Goal: Communication & Community: Ask a question

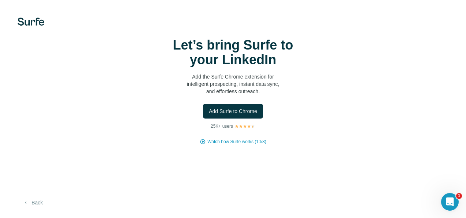
drag, startPoint x: 30, startPoint y: 205, endPoint x: 37, endPoint y: 203, distance: 7.4
click at [33, 204] on button "Back" at bounding box center [33, 202] width 30 height 13
click at [255, 113] on span "Add Surfe to Chrome" at bounding box center [233, 110] width 48 height 7
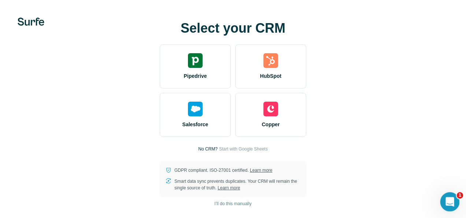
click at [441, 203] on div "Open Intercom Messenger" at bounding box center [449, 200] width 24 height 24
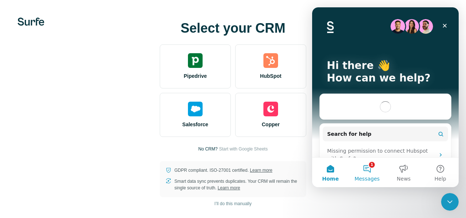
click at [360, 170] on button "1 Messages" at bounding box center [367, 171] width 37 height 29
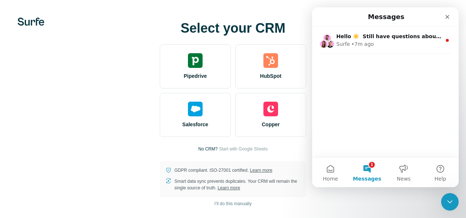
click at [367, 145] on div "Hello ☀️ ​ Still have questions about the Surfe plans and pricing shown? ​ Visi…" at bounding box center [385, 92] width 146 height 130
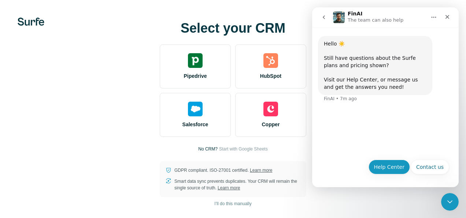
click at [404, 167] on button "Help Center" at bounding box center [389, 166] width 42 height 15
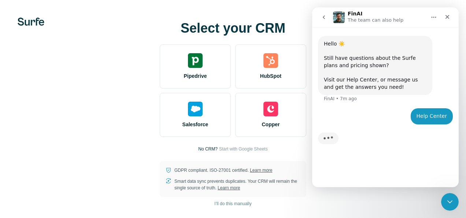
click at [390, 167] on div "Hello ☀️ ​ Still have questions about the Surfe plans and pricing shown? ​ Visi…" at bounding box center [385, 103] width 146 height 153
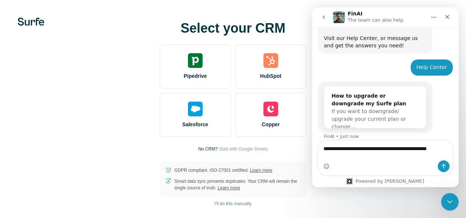
scroll to position [49, 0]
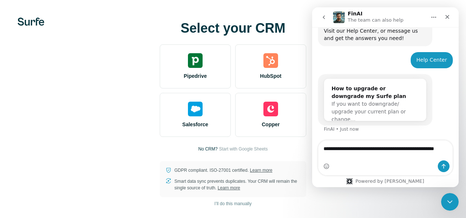
type textarea "**********"
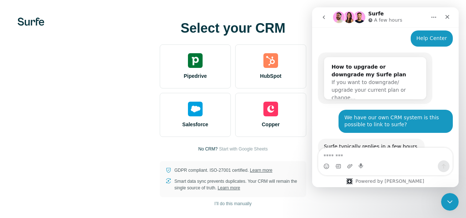
scroll to position [113, 0]
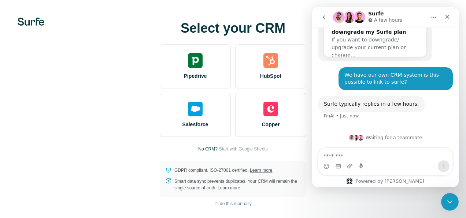
click at [378, 162] on div "Intercom messenger" at bounding box center [385, 166] width 134 height 12
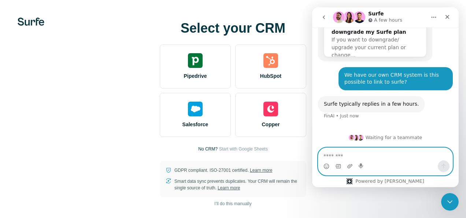
click at [380, 155] on textarea "Message…" at bounding box center [385, 154] width 134 height 12
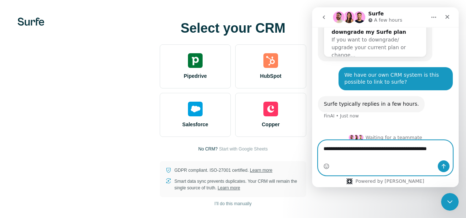
scroll to position [120, 0]
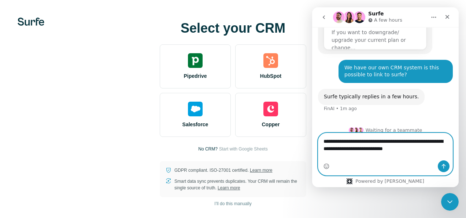
type textarea "**********"
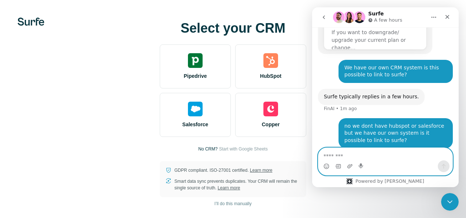
scroll to position [149, 0]
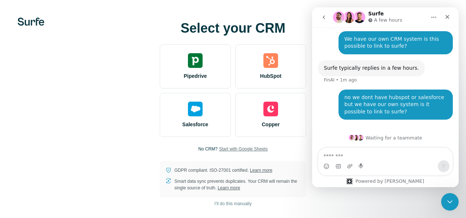
click at [246, 149] on span "Start with Google Sheets" at bounding box center [243, 148] width 49 height 7
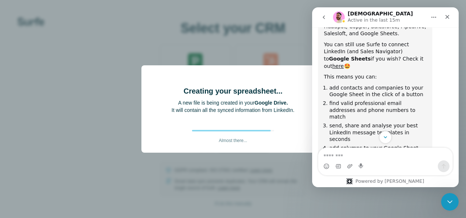
scroll to position [309, 0]
